Goal: Navigation & Orientation: Find specific page/section

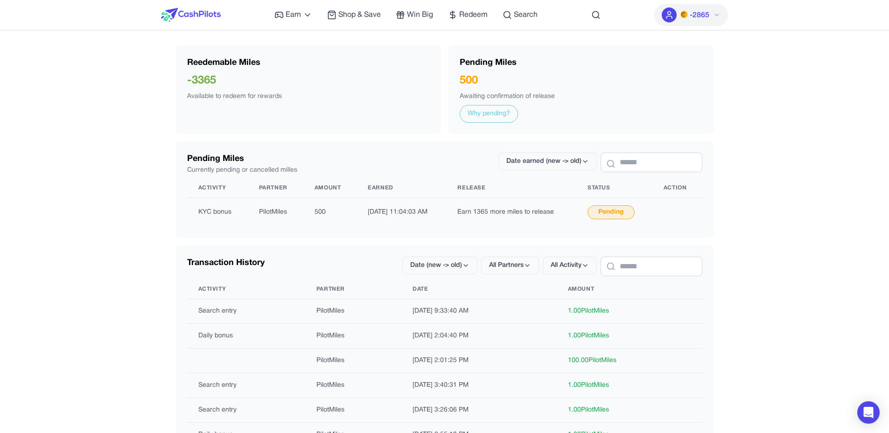
click at [213, 13] on img at bounding box center [191, 15] width 60 height 14
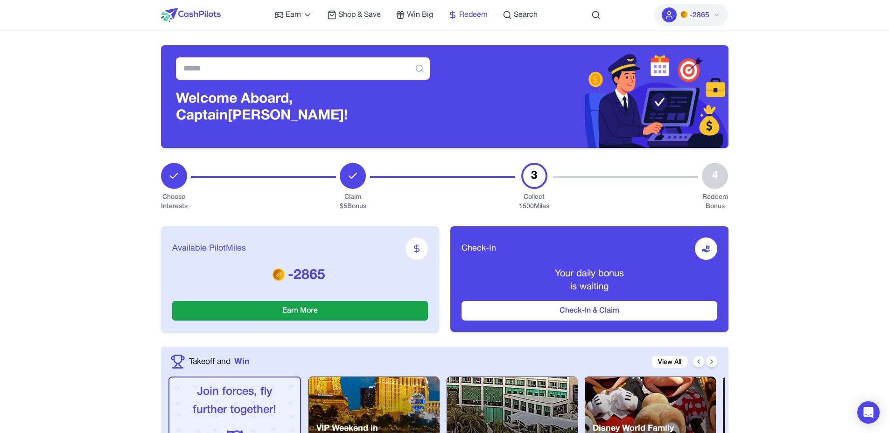
click at [469, 18] on span "Redeem" at bounding box center [473, 14] width 28 height 11
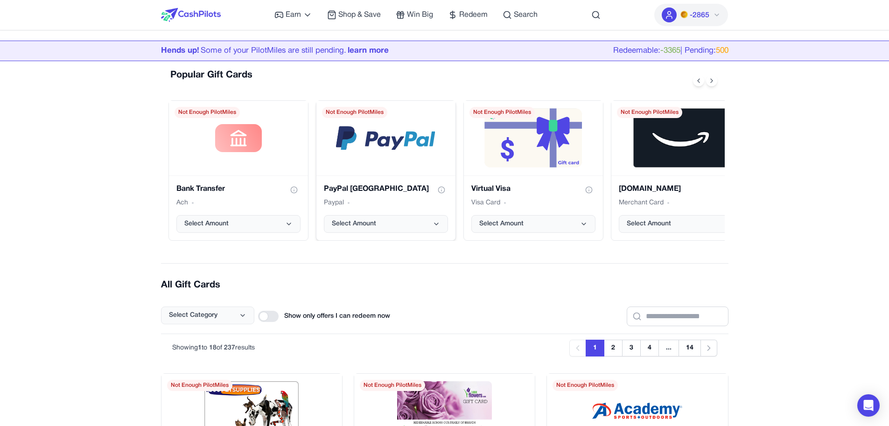
scroll to position [125, 0]
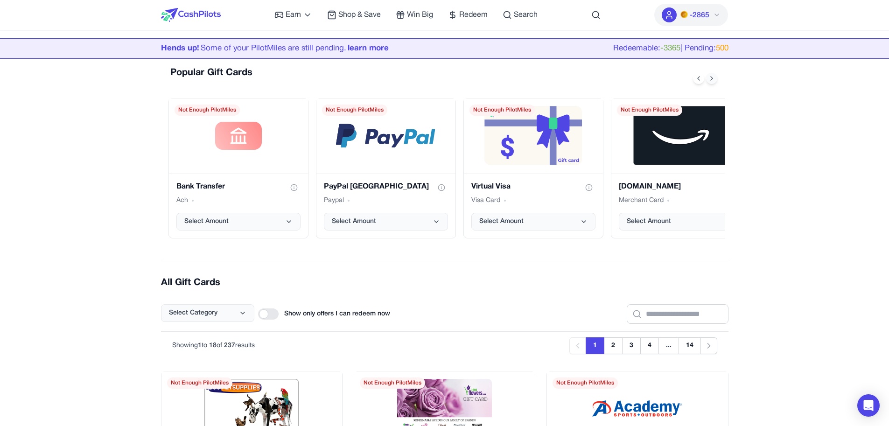
click at [710, 81] on icon at bounding box center [711, 78] width 7 height 7
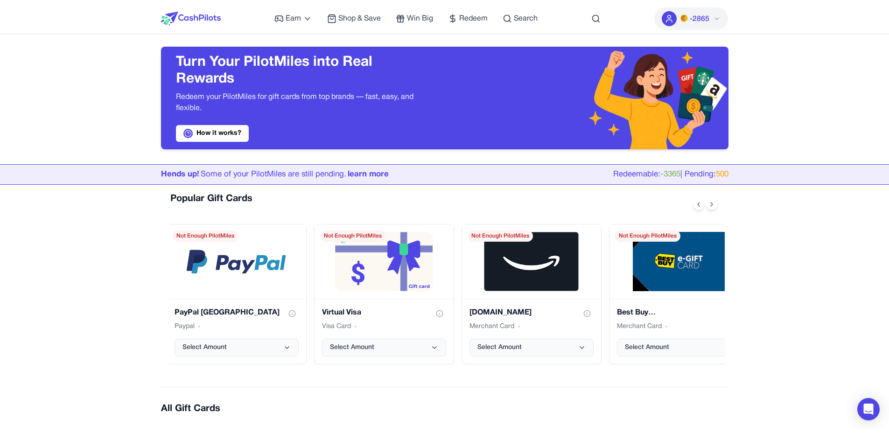
scroll to position [0, 0]
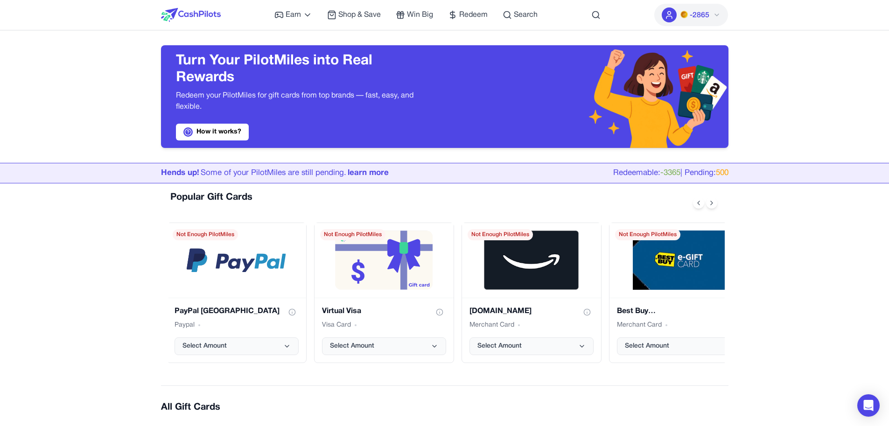
click at [198, 16] on img at bounding box center [191, 15] width 60 height 14
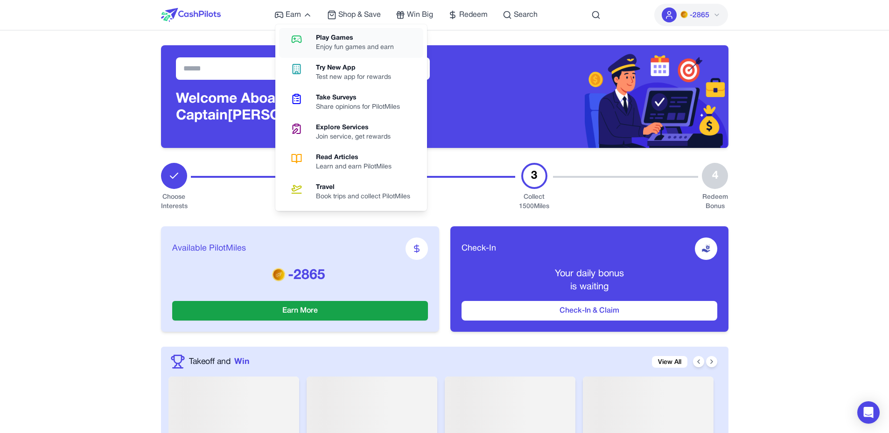
click at [309, 29] on link "Play Games Enjoy fun games and earn" at bounding box center [351, 43] width 144 height 30
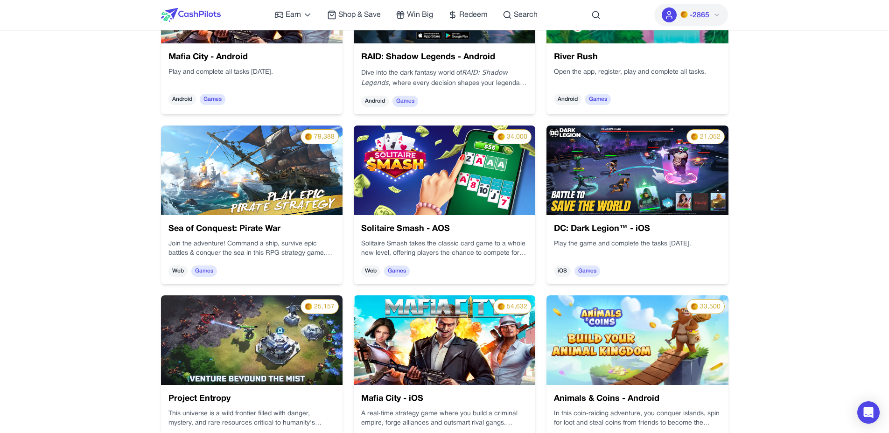
scroll to position [244, 0]
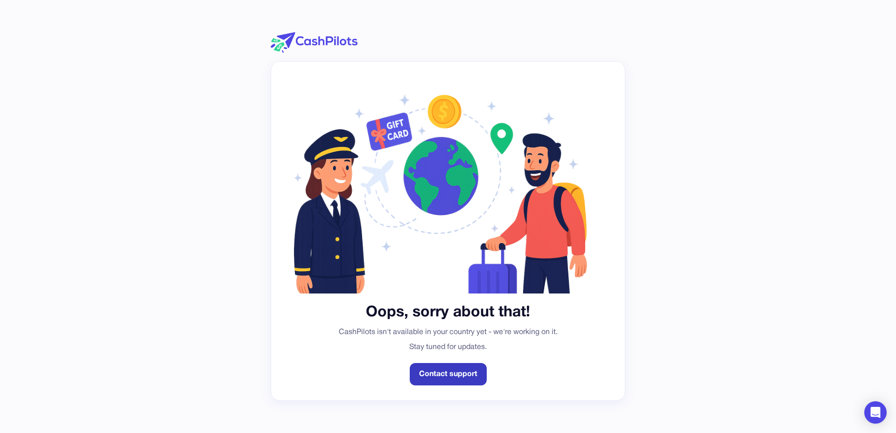
click at [463, 375] on link "Contact support" at bounding box center [448, 374] width 77 height 22
